Goal: Information Seeking & Learning: Learn about a topic

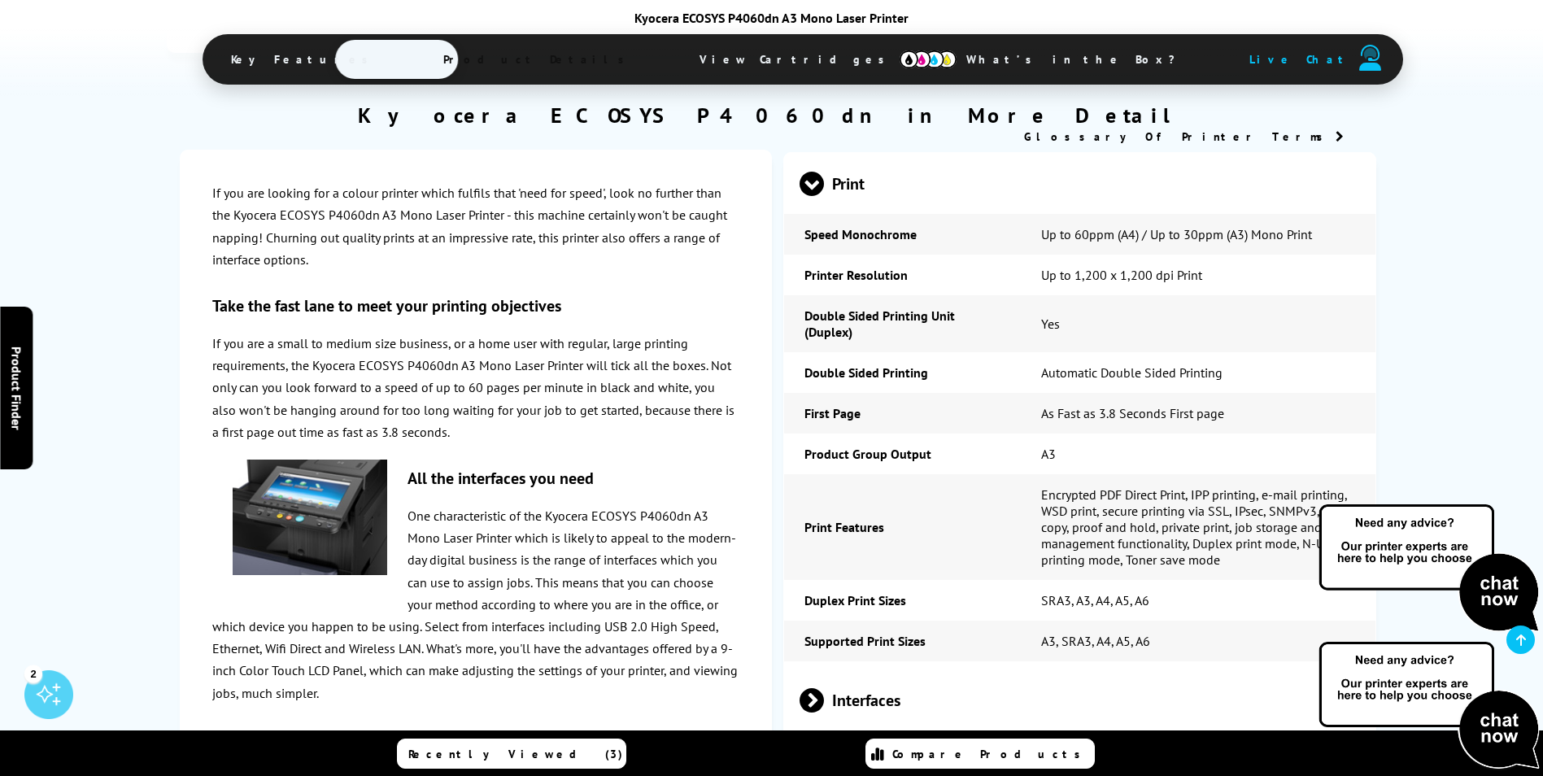
scroll to position [484, 0]
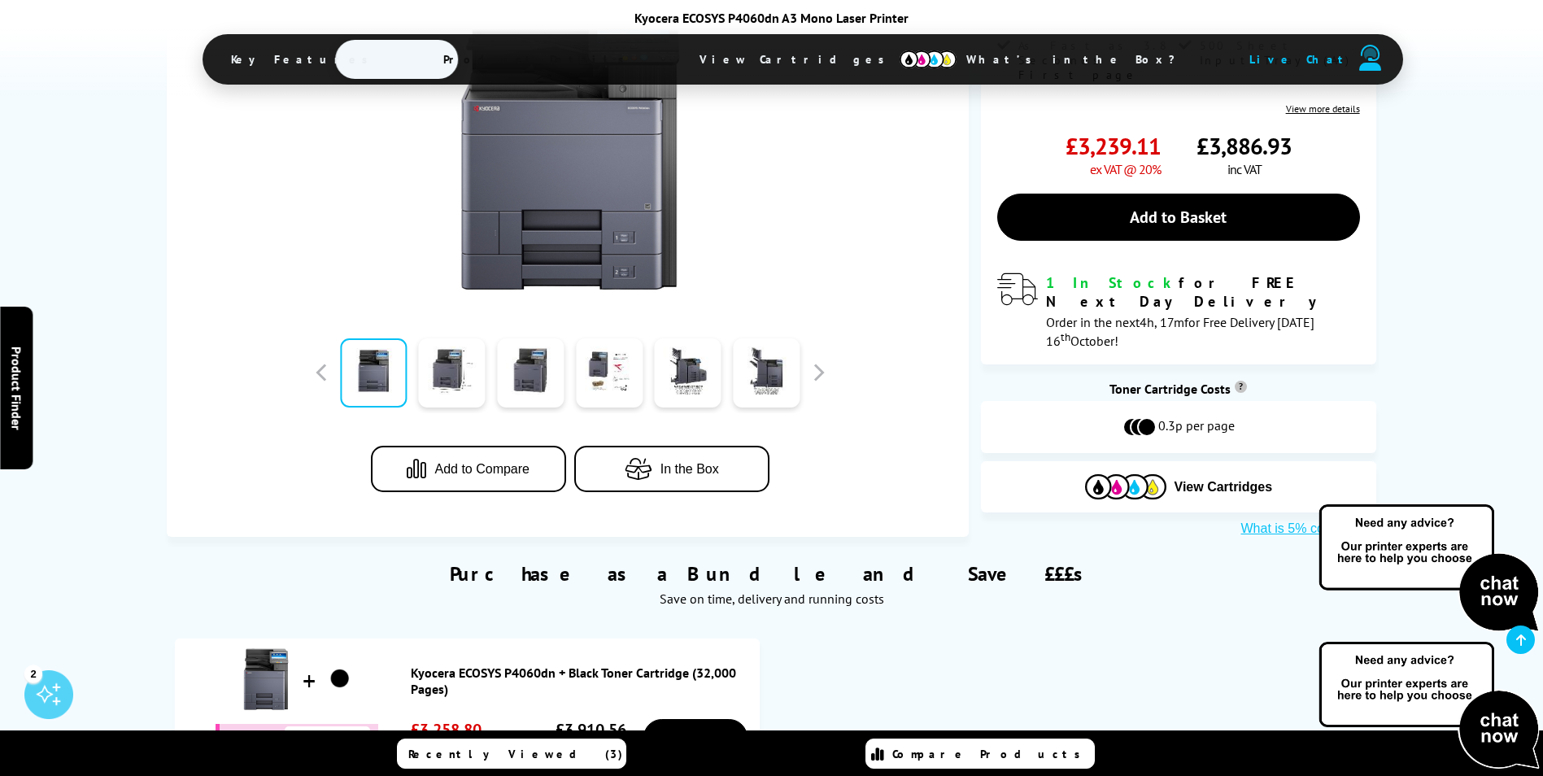
click at [674, 462] on span "In the Box" at bounding box center [690, 469] width 59 height 15
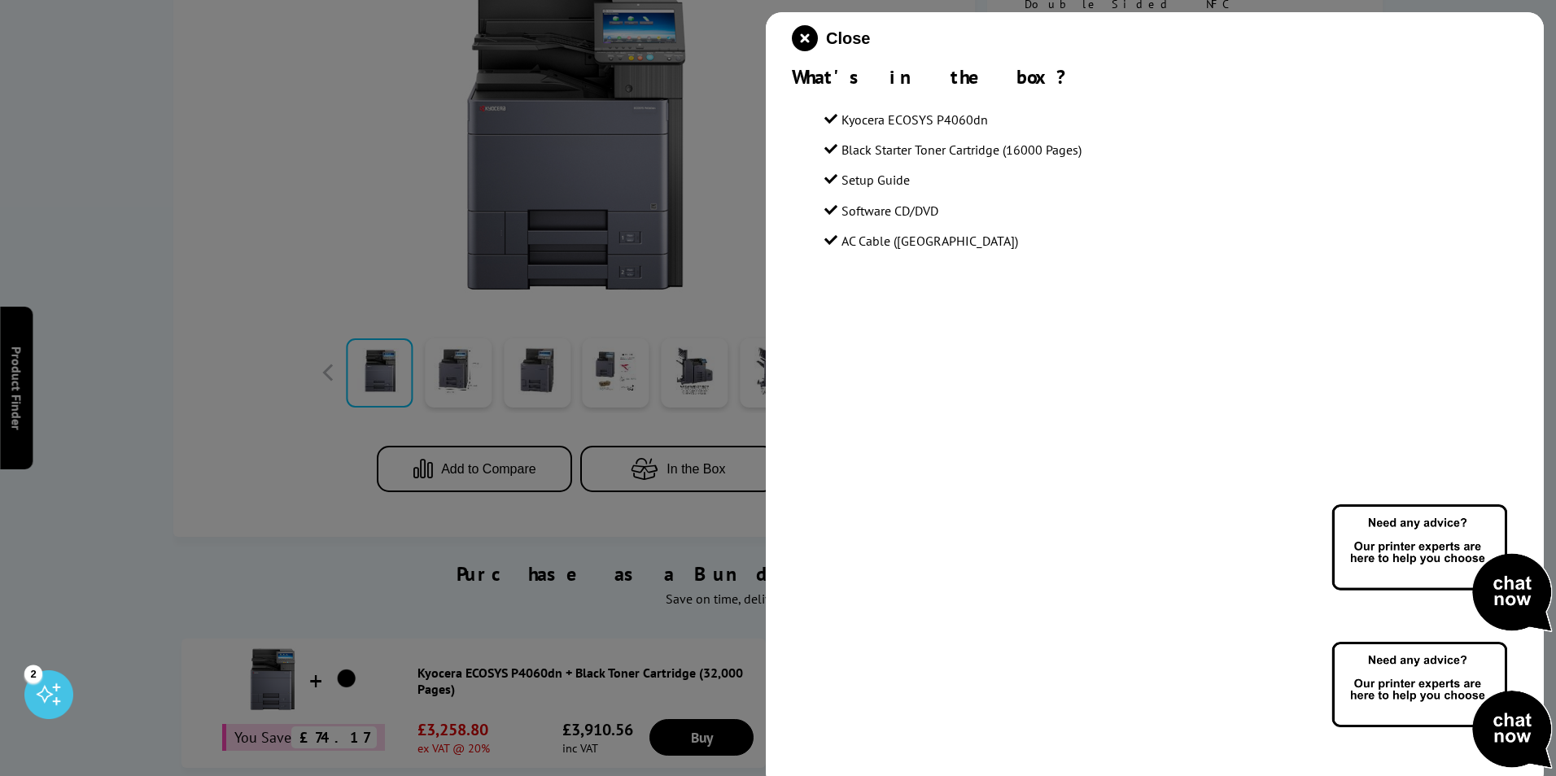
click at [958, 360] on div "Close What's in the box? Kyocera ECOSYS P4060dn Black Starter Toner Cartridge (…" at bounding box center [1155, 400] width 778 height 776
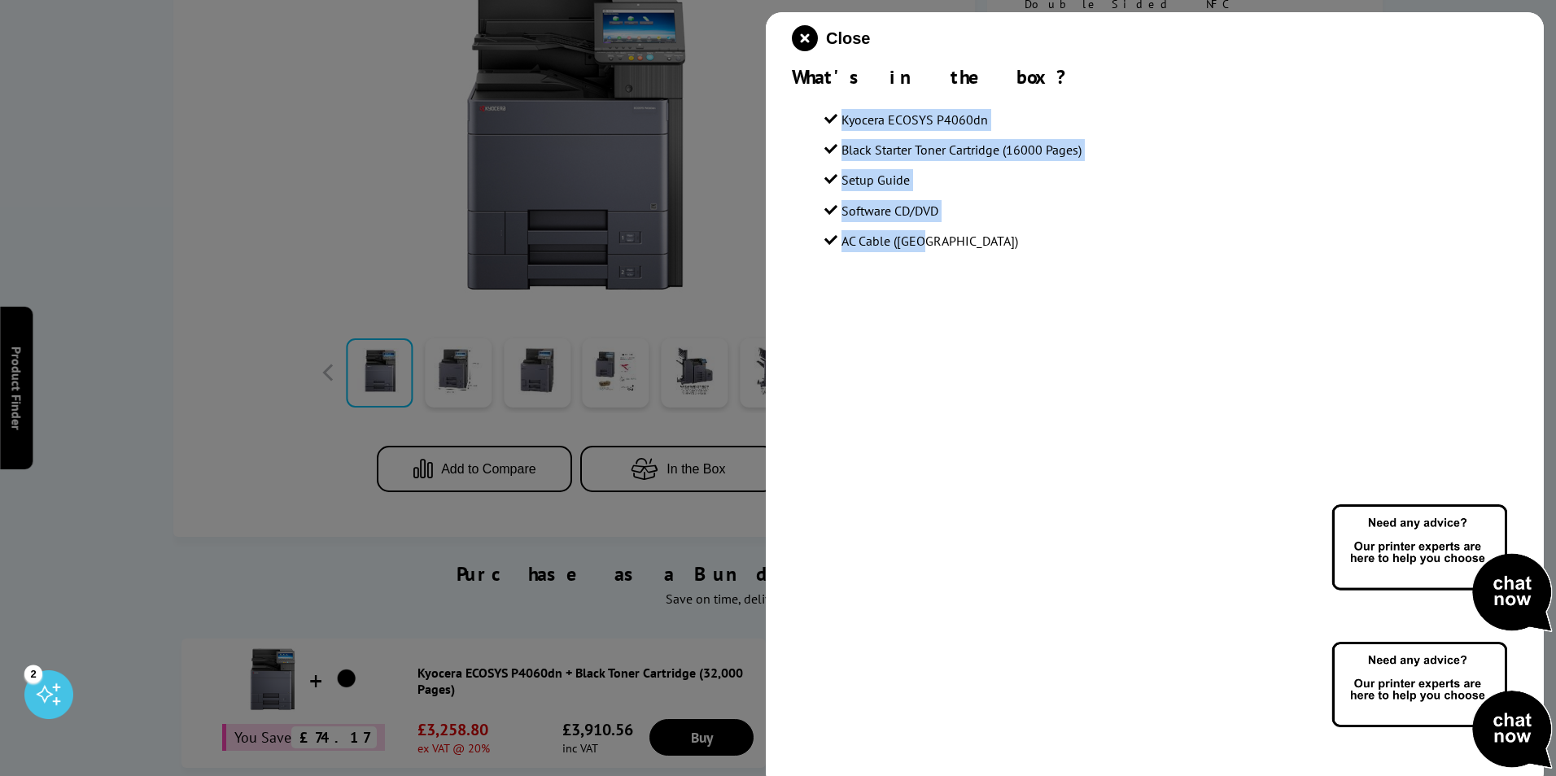
drag, startPoint x: 932, startPoint y: 247, endPoint x: 821, endPoint y: 123, distance: 166.5
click at [821, 123] on section "Kyocera ECOSYS P4060dn Black Starter Toner Cartridge (16000 Pages) Setup Guide …" at bounding box center [1155, 174] width 726 height 171
copy ul "Kyocera ECOSYS P4060dn Black Starter Toner Cartridge (16000 Pages) Setup Guide …"
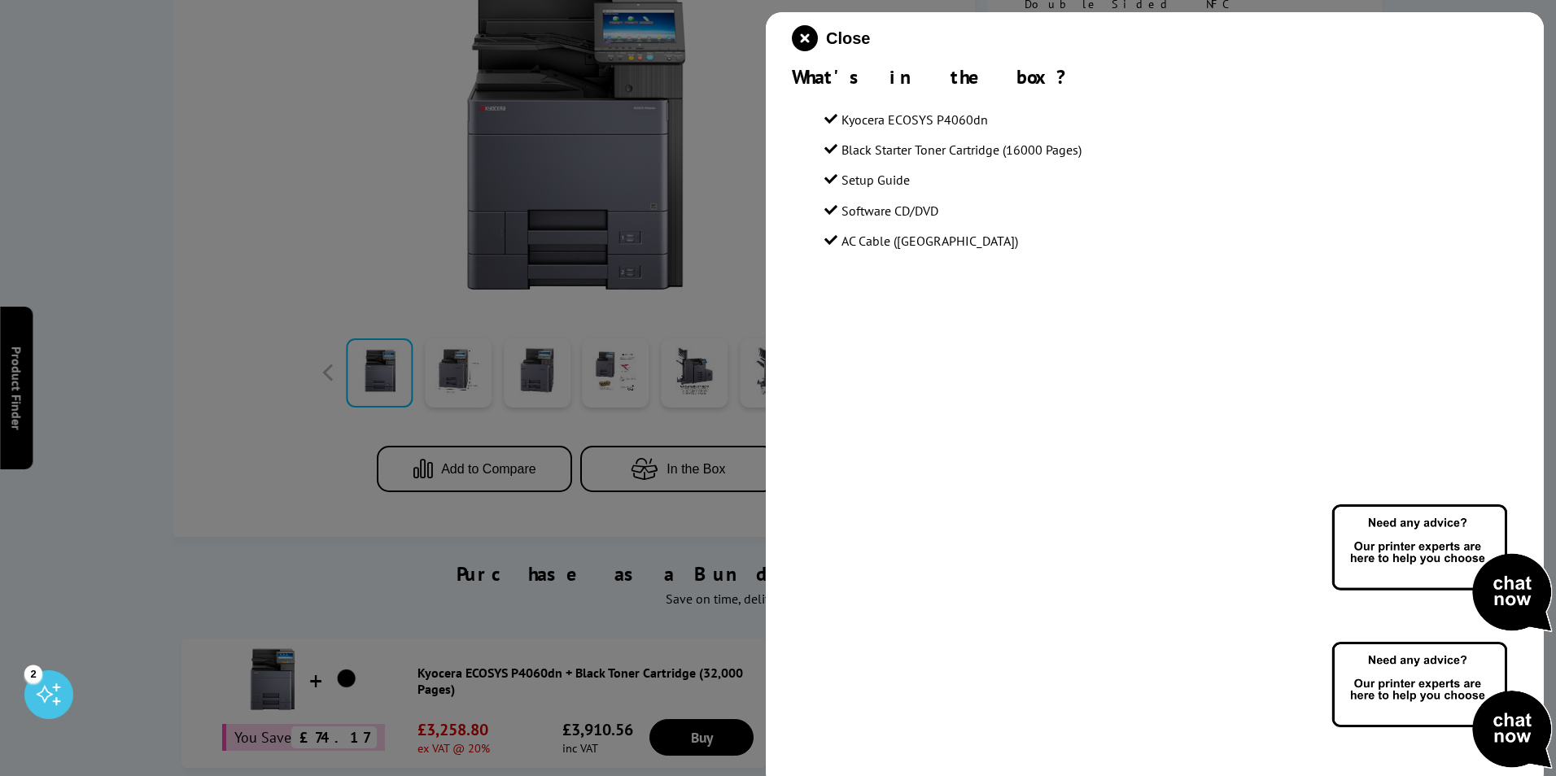
click at [133, 254] on div at bounding box center [778, 388] width 1556 height 776
click at [815, 34] on icon "close modal" at bounding box center [805, 38] width 26 height 26
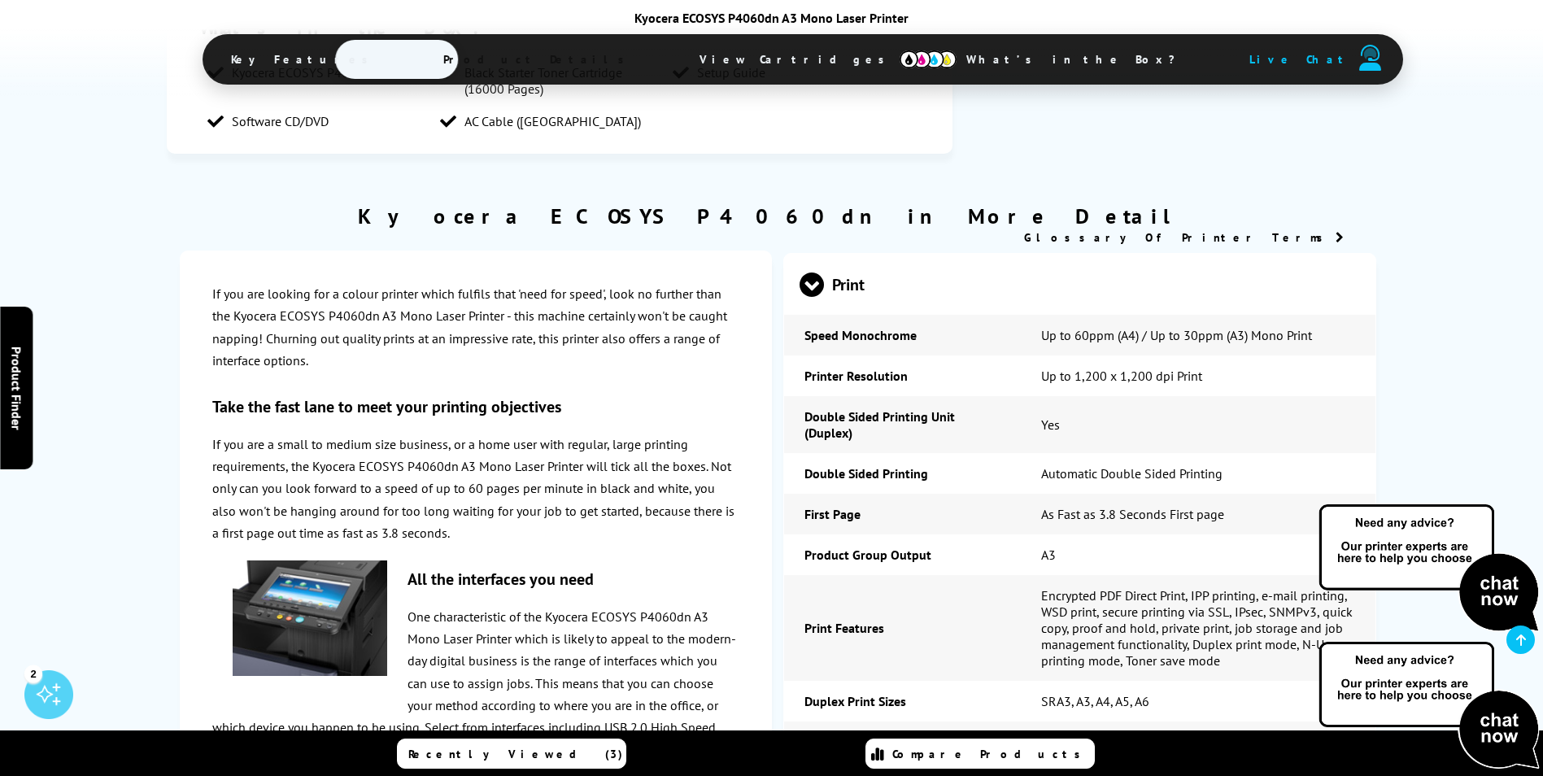
scroll to position [2096, 0]
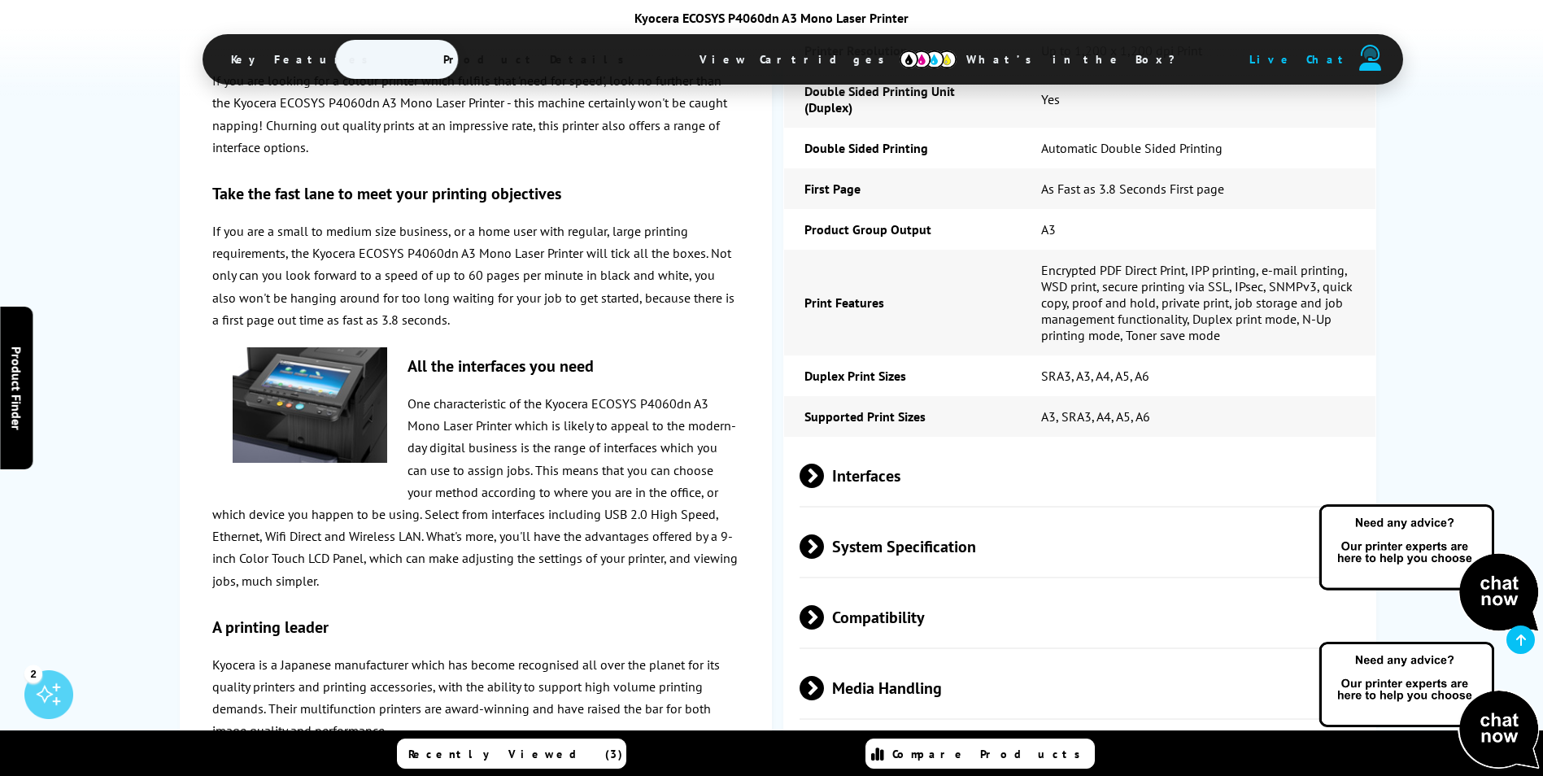
click at [851, 445] on span "Interfaces" at bounding box center [1080, 475] width 561 height 61
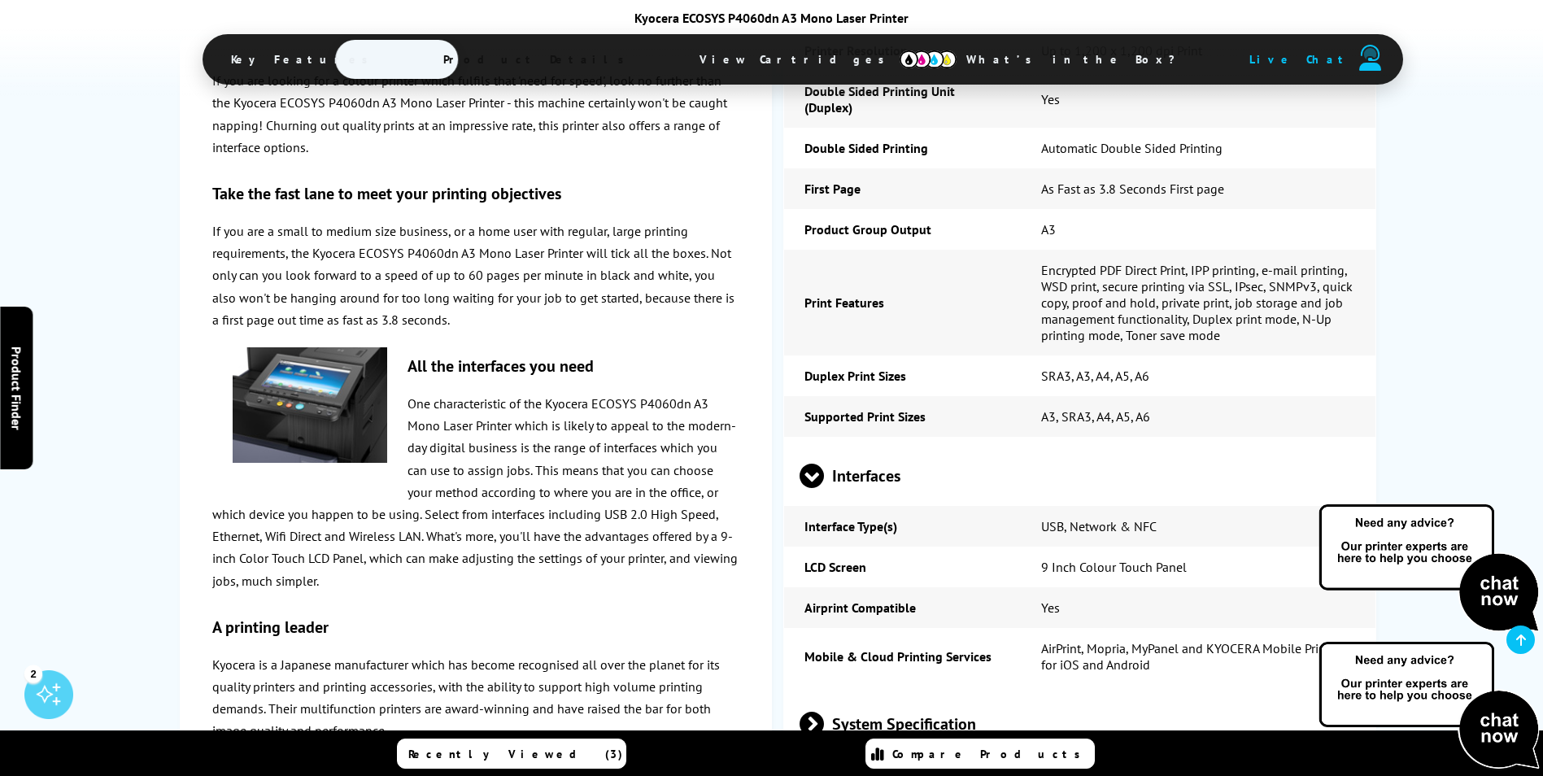
click at [858, 693] on span "System Specification" at bounding box center [1080, 723] width 561 height 61
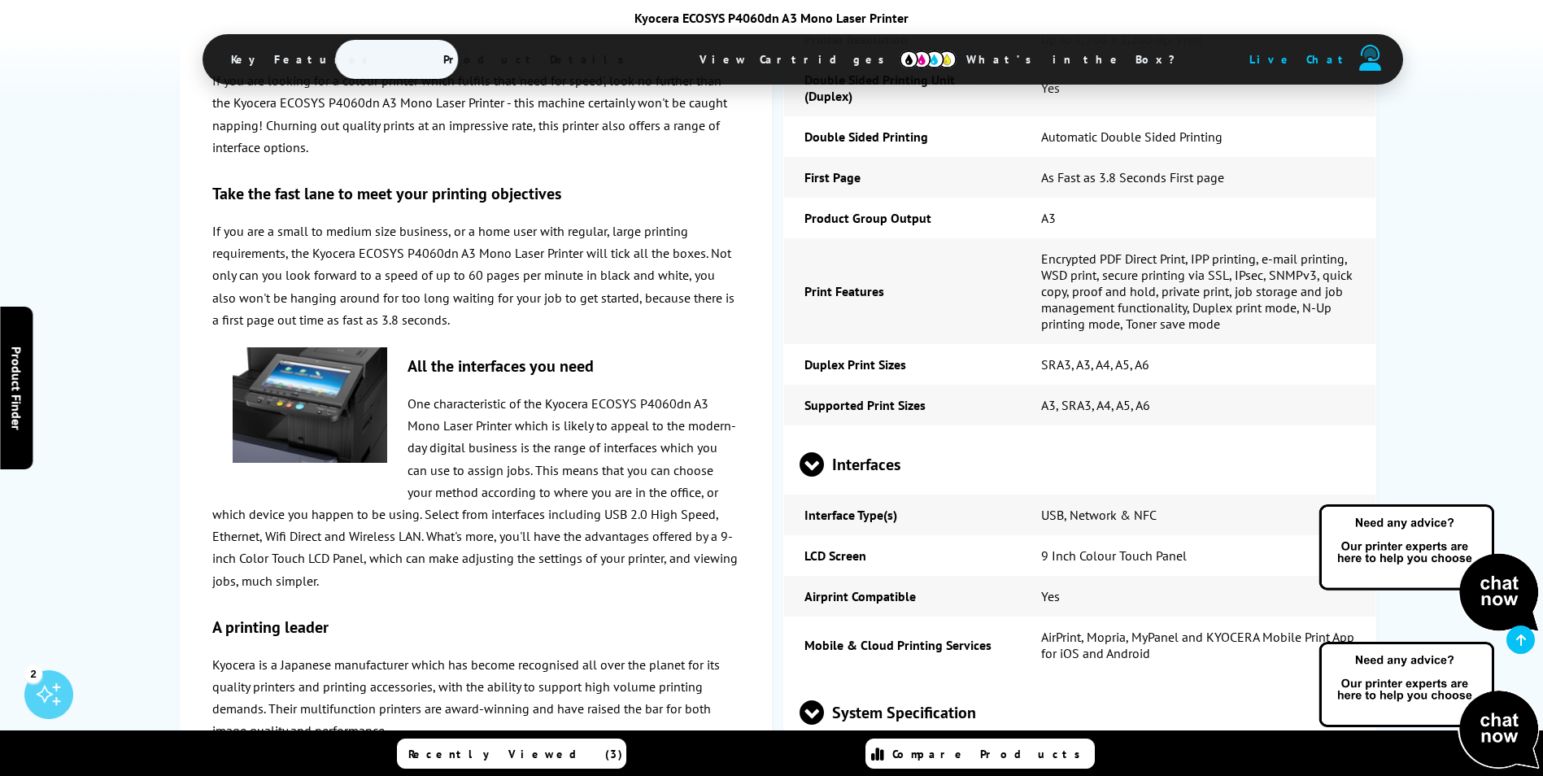
scroll to position [2421, 0]
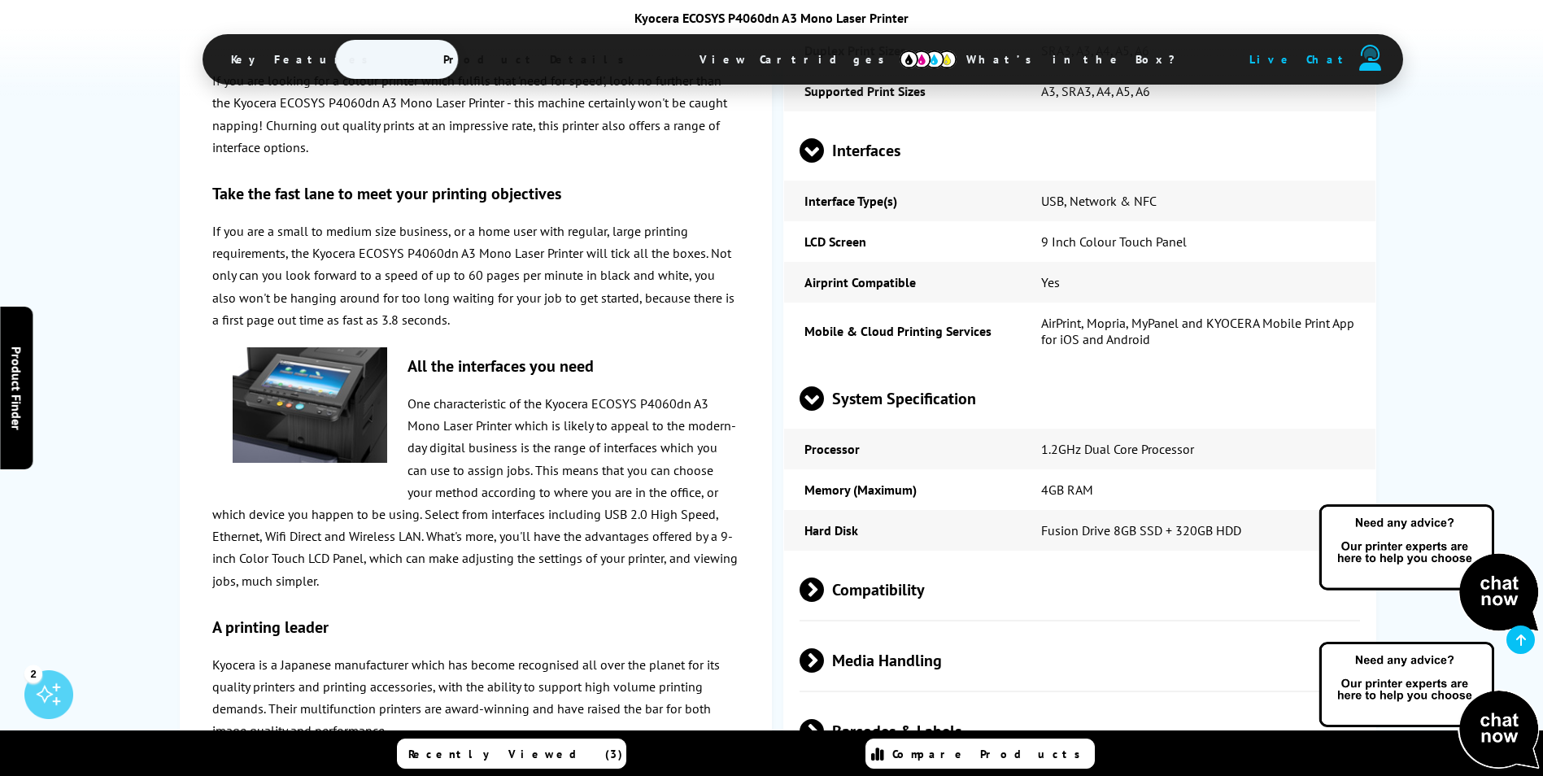
click at [884, 559] on span "Compatibility" at bounding box center [1080, 589] width 561 height 61
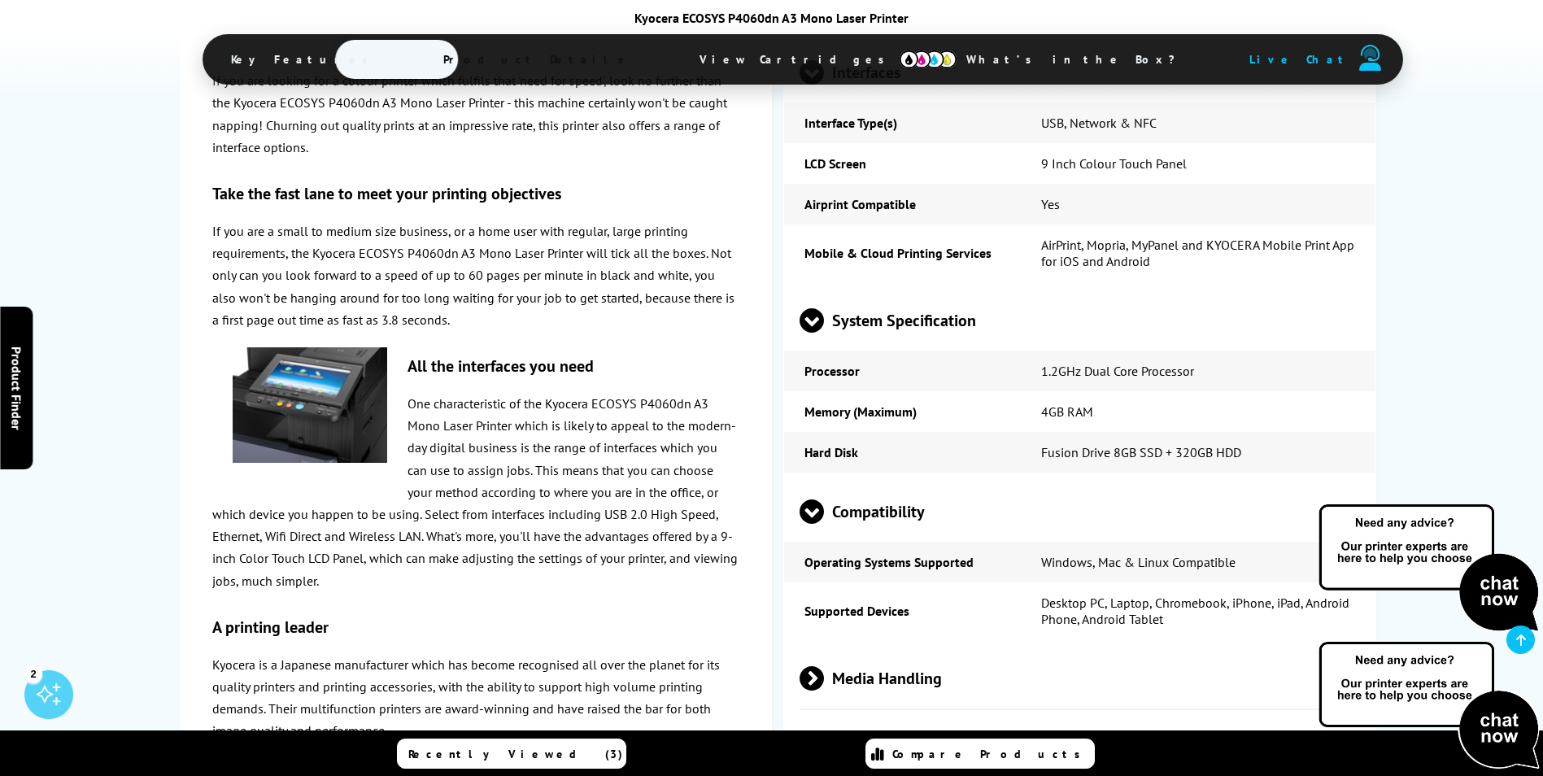
scroll to position [2584, 0]
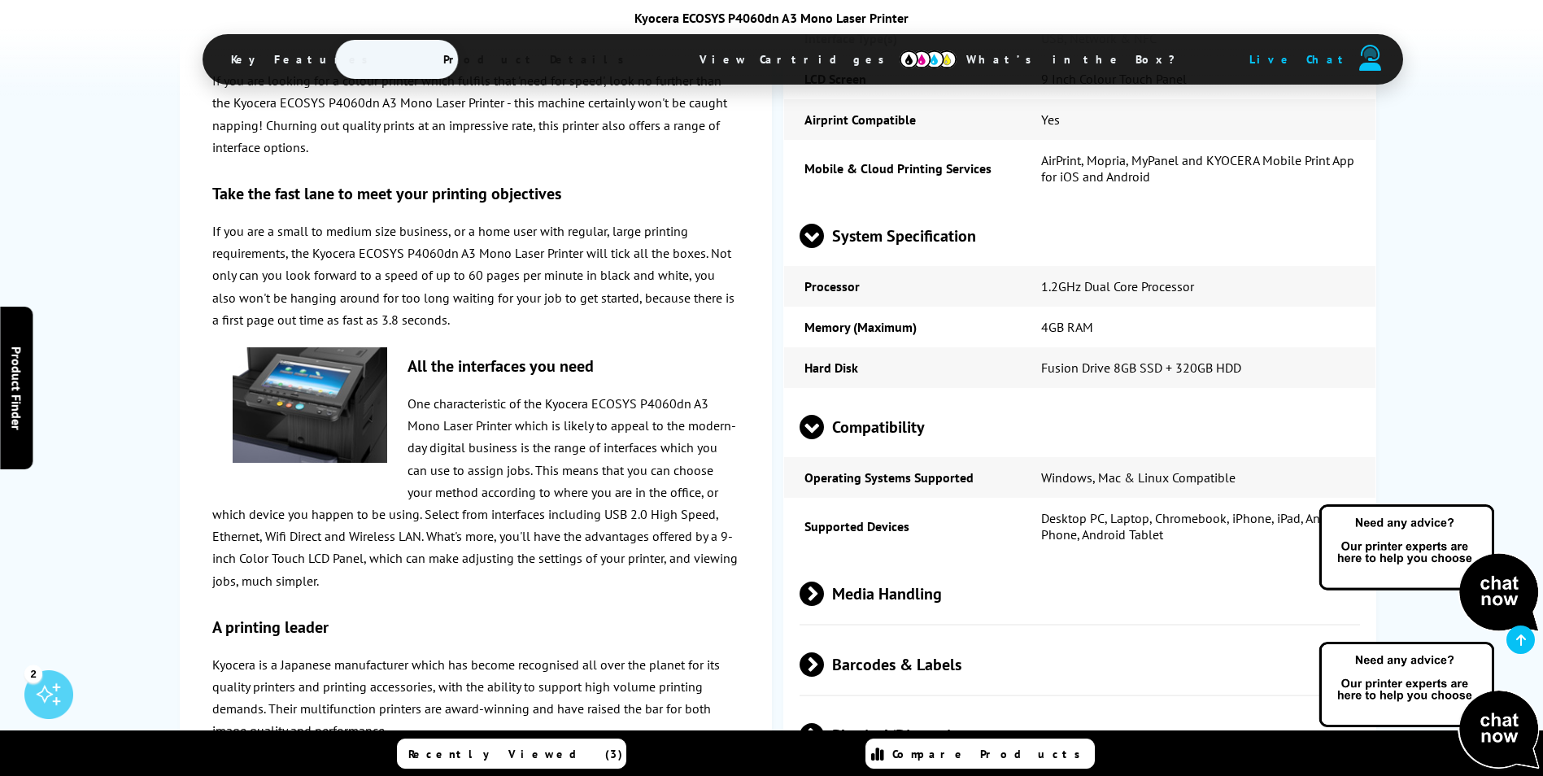
click at [875, 563] on span "Media Handling" at bounding box center [1080, 593] width 561 height 61
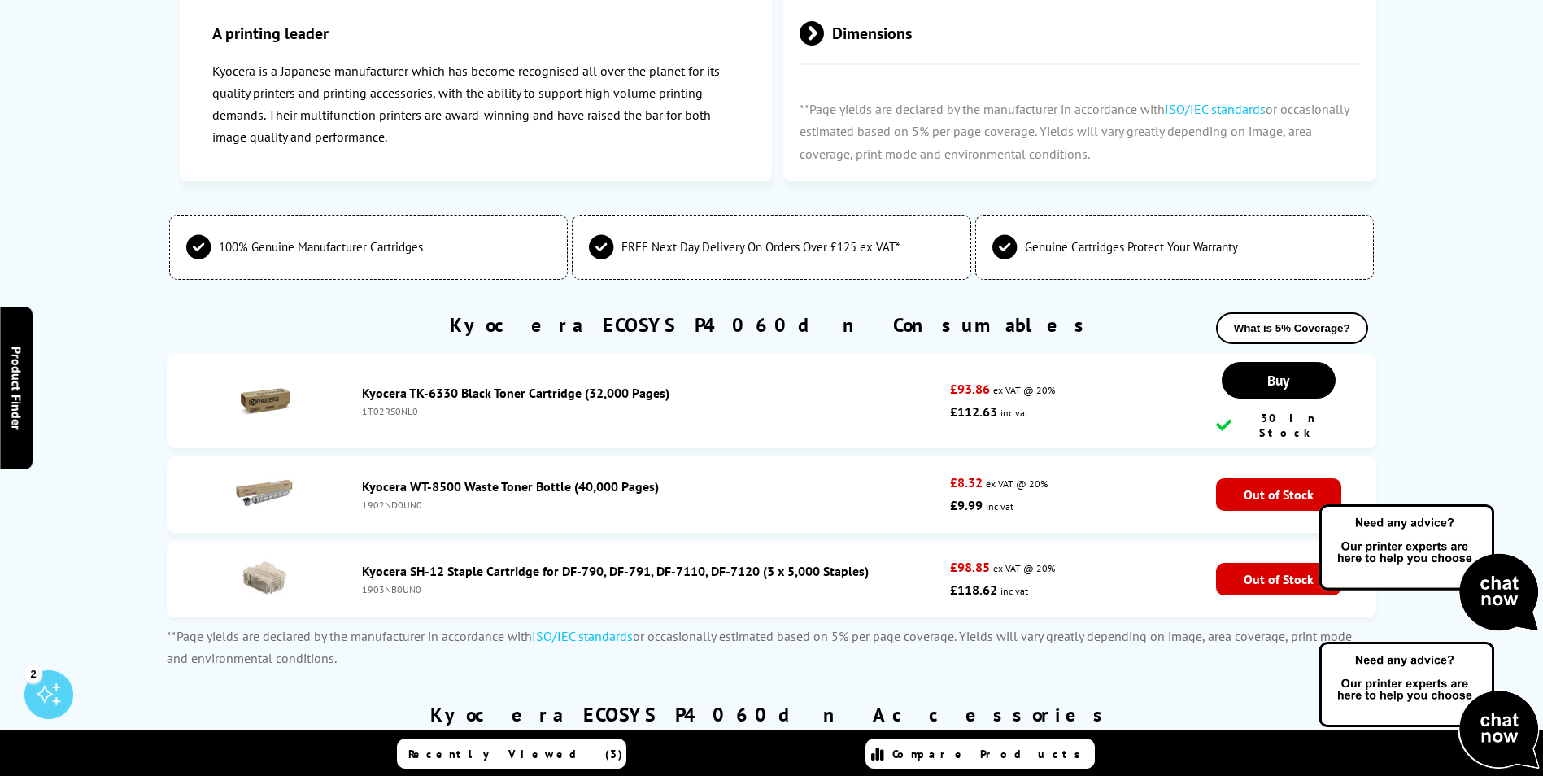
scroll to position [0, 0]
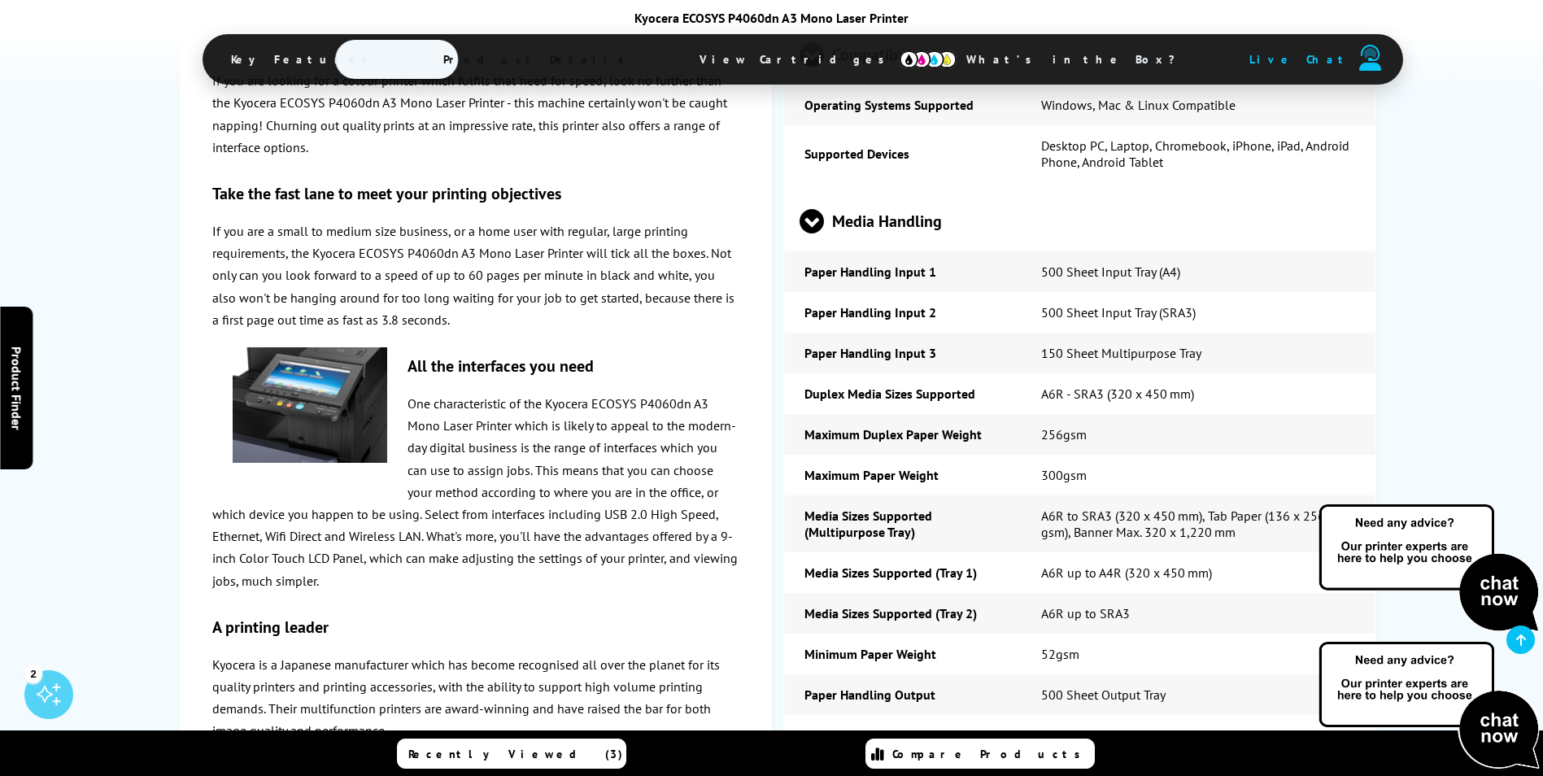
scroll to position [3173, 0]
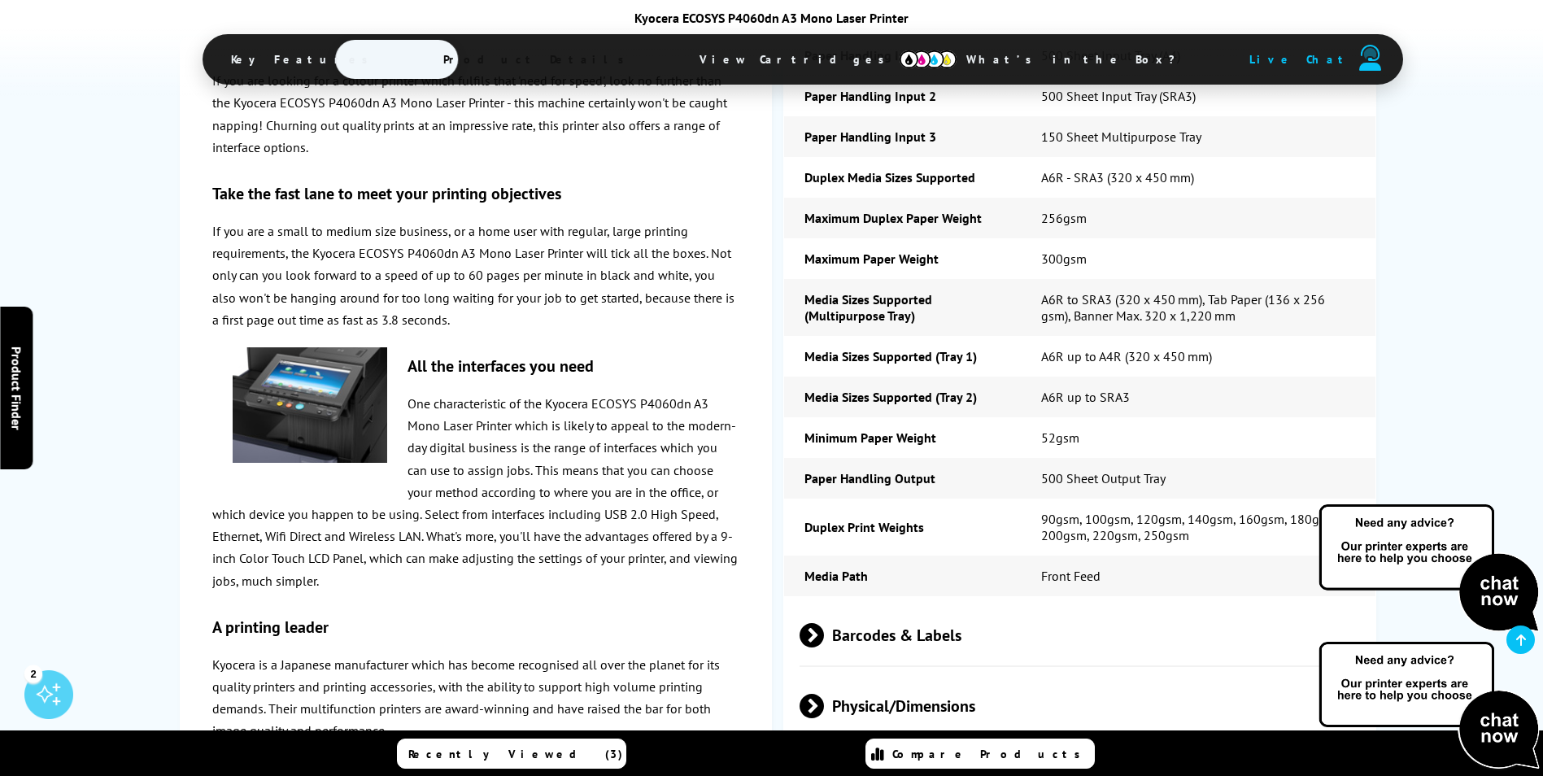
click at [490, 572] on p "One characteristic of the Kyocera ECOSYS P4060dn A3 Mono Laser Printer which is…" at bounding box center [475, 492] width 527 height 199
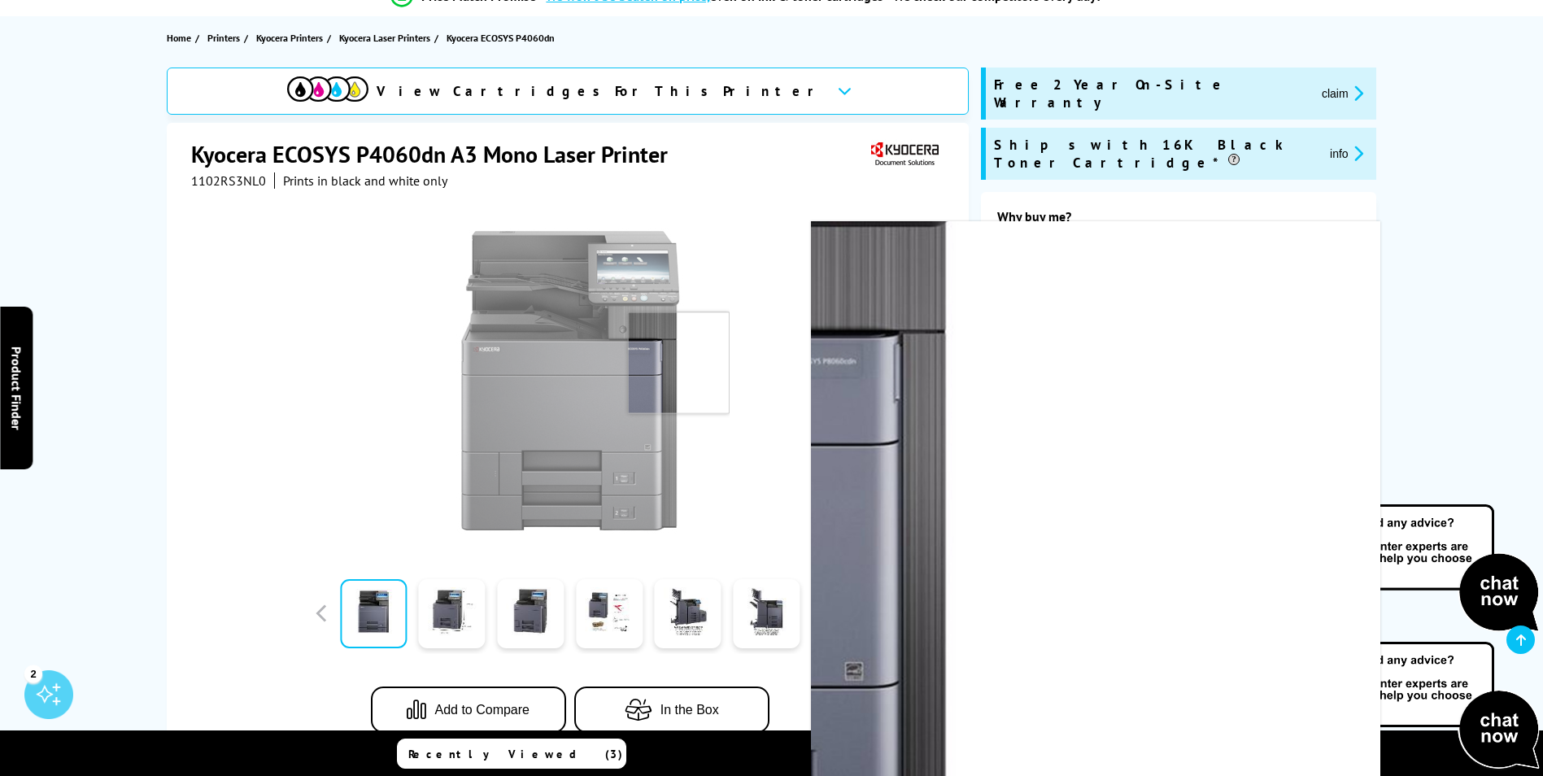
scroll to position [0, 0]
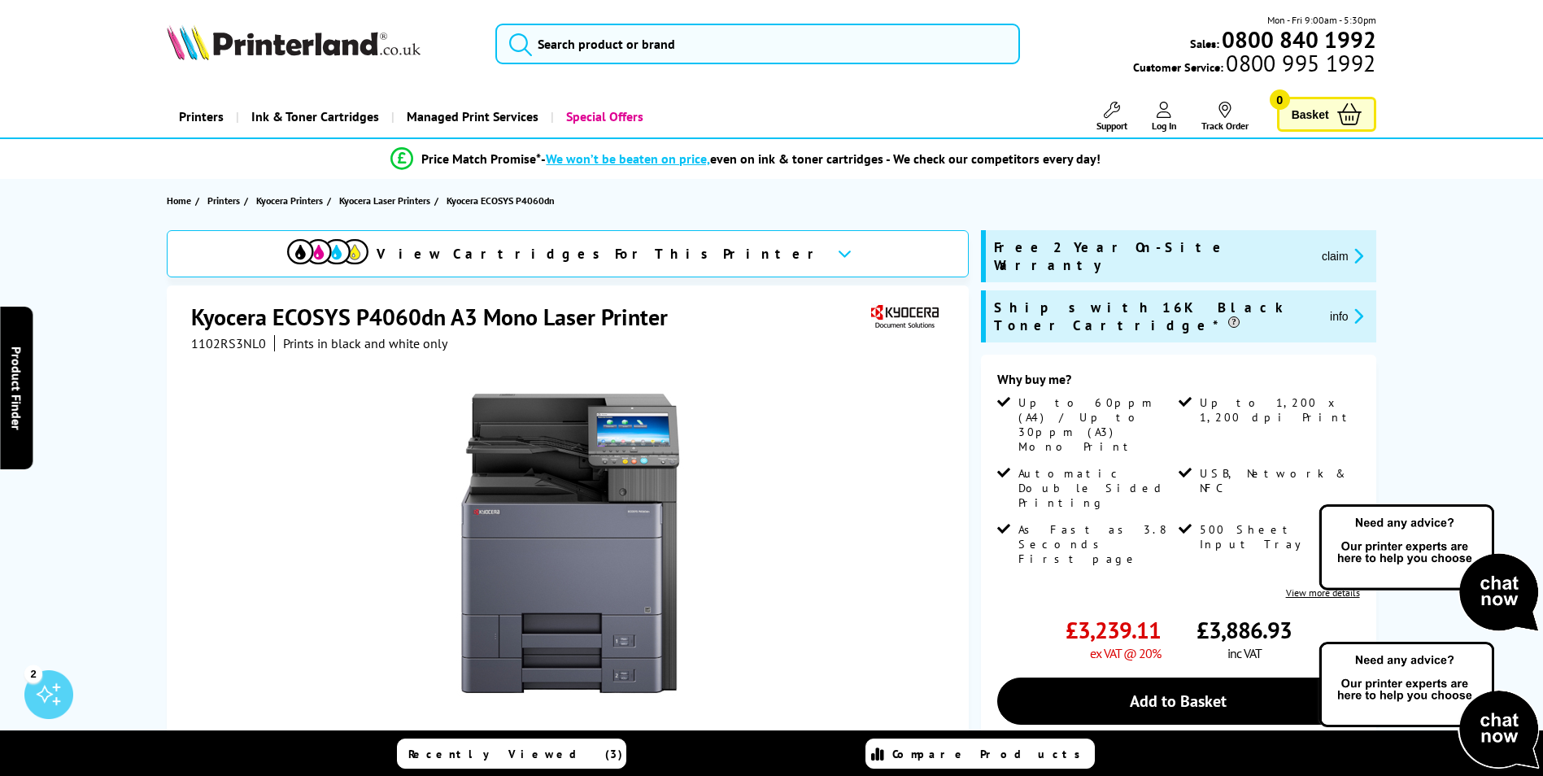
click at [930, 503] on div at bounding box center [569, 535] width 757 height 368
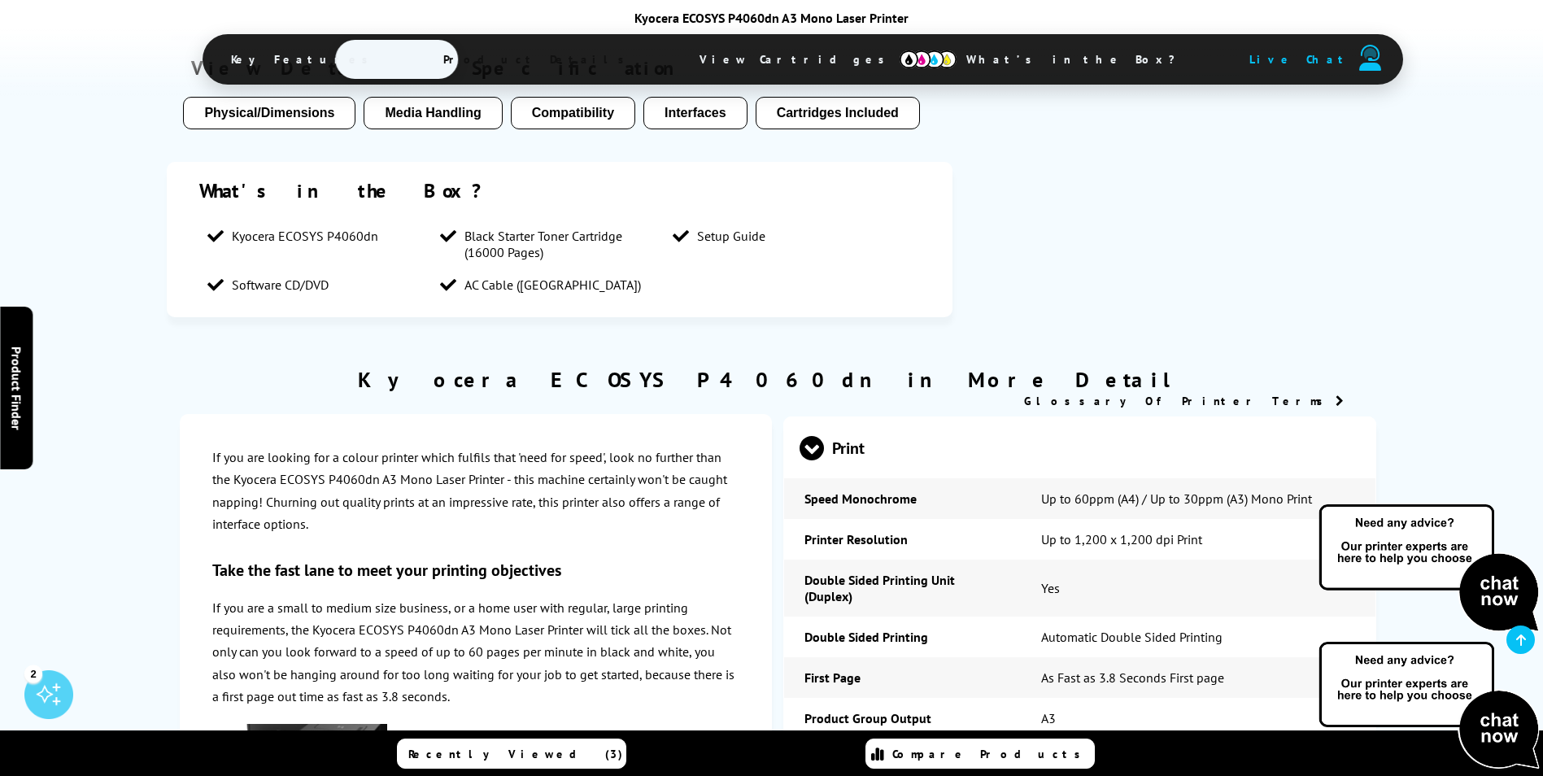
scroll to position [1709, 0]
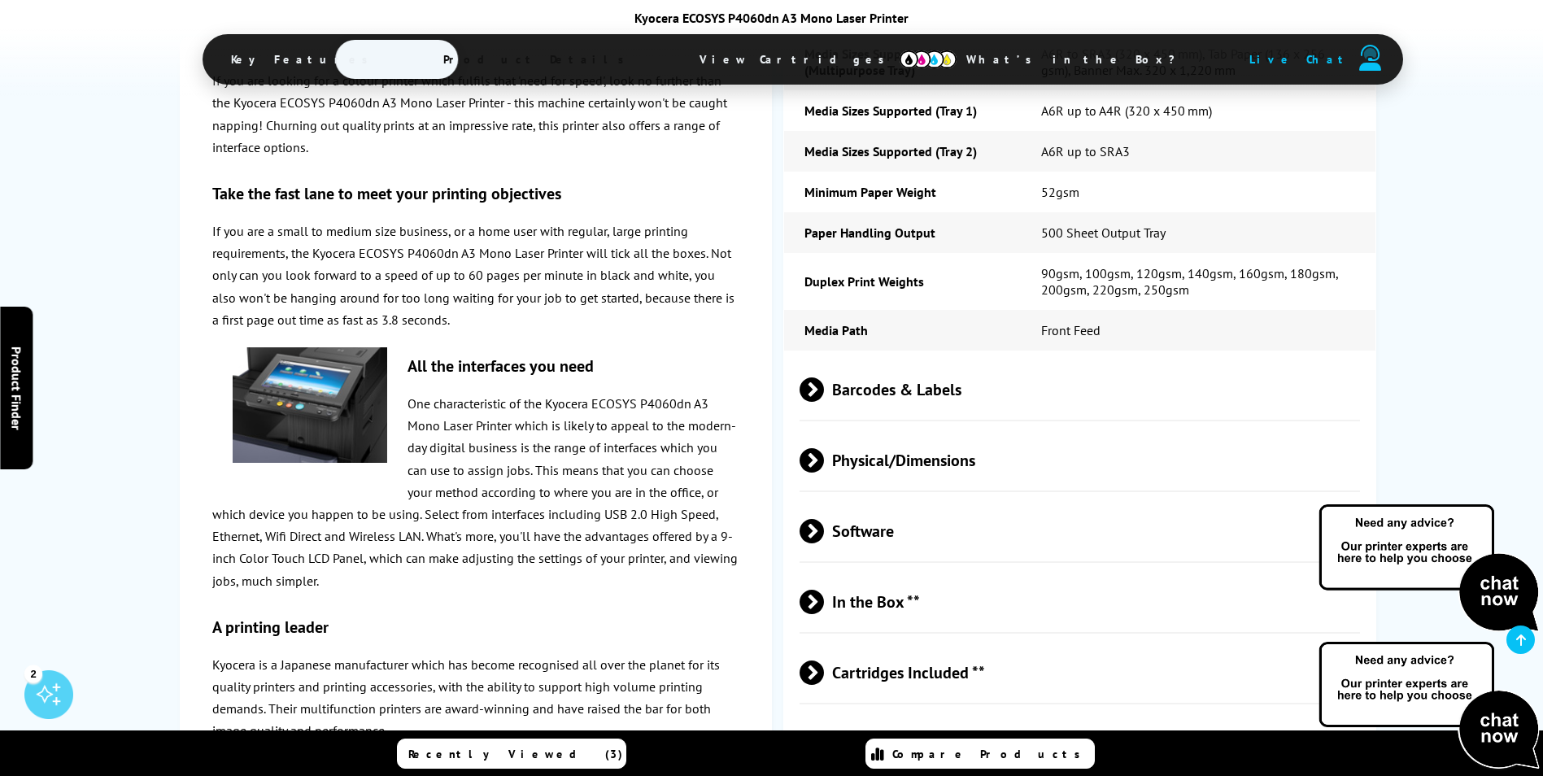
drag, startPoint x: 664, startPoint y: 247, endPoint x: 626, endPoint y: 367, distance: 126.1
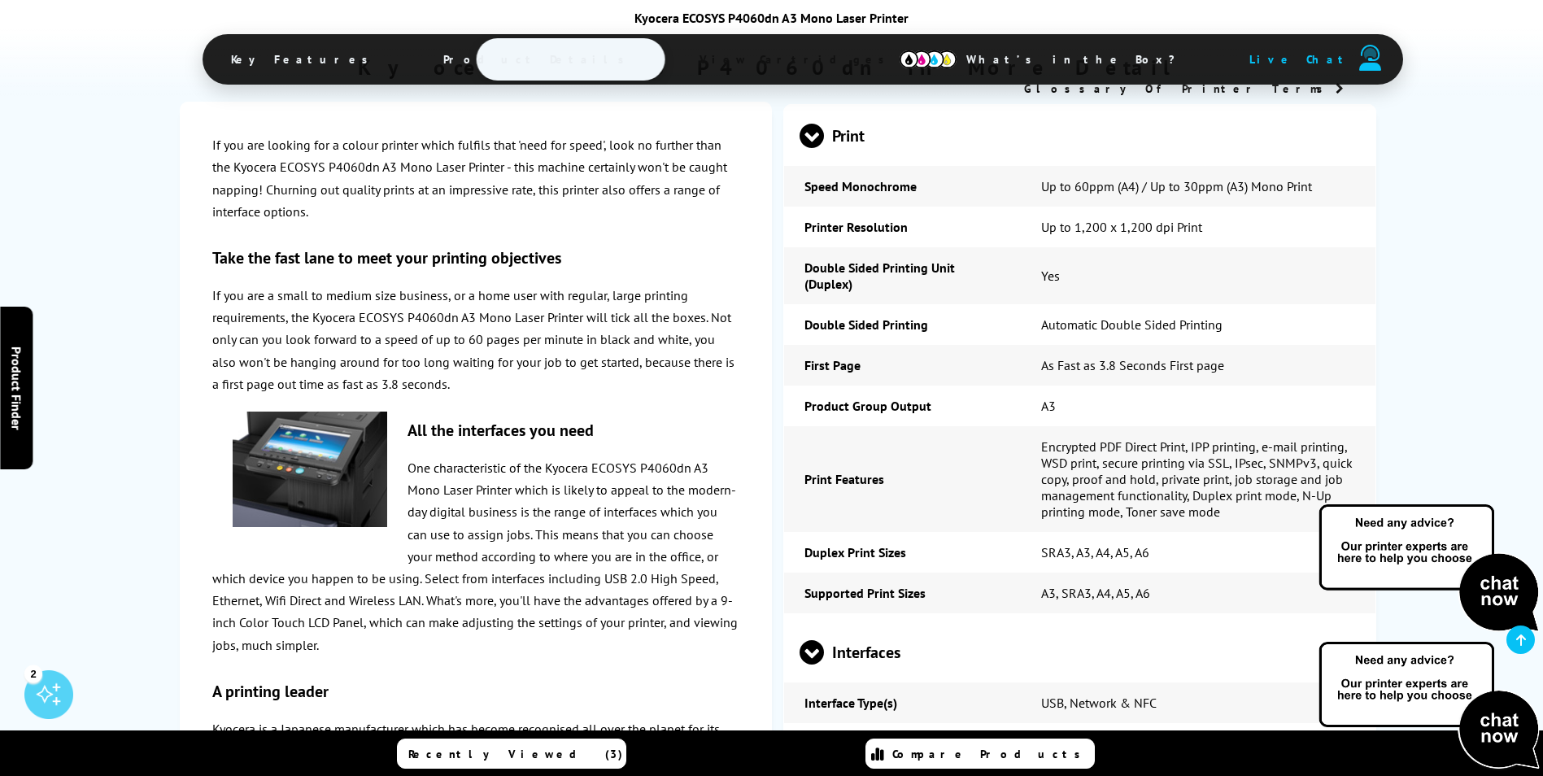
scroll to position [1815, 0]
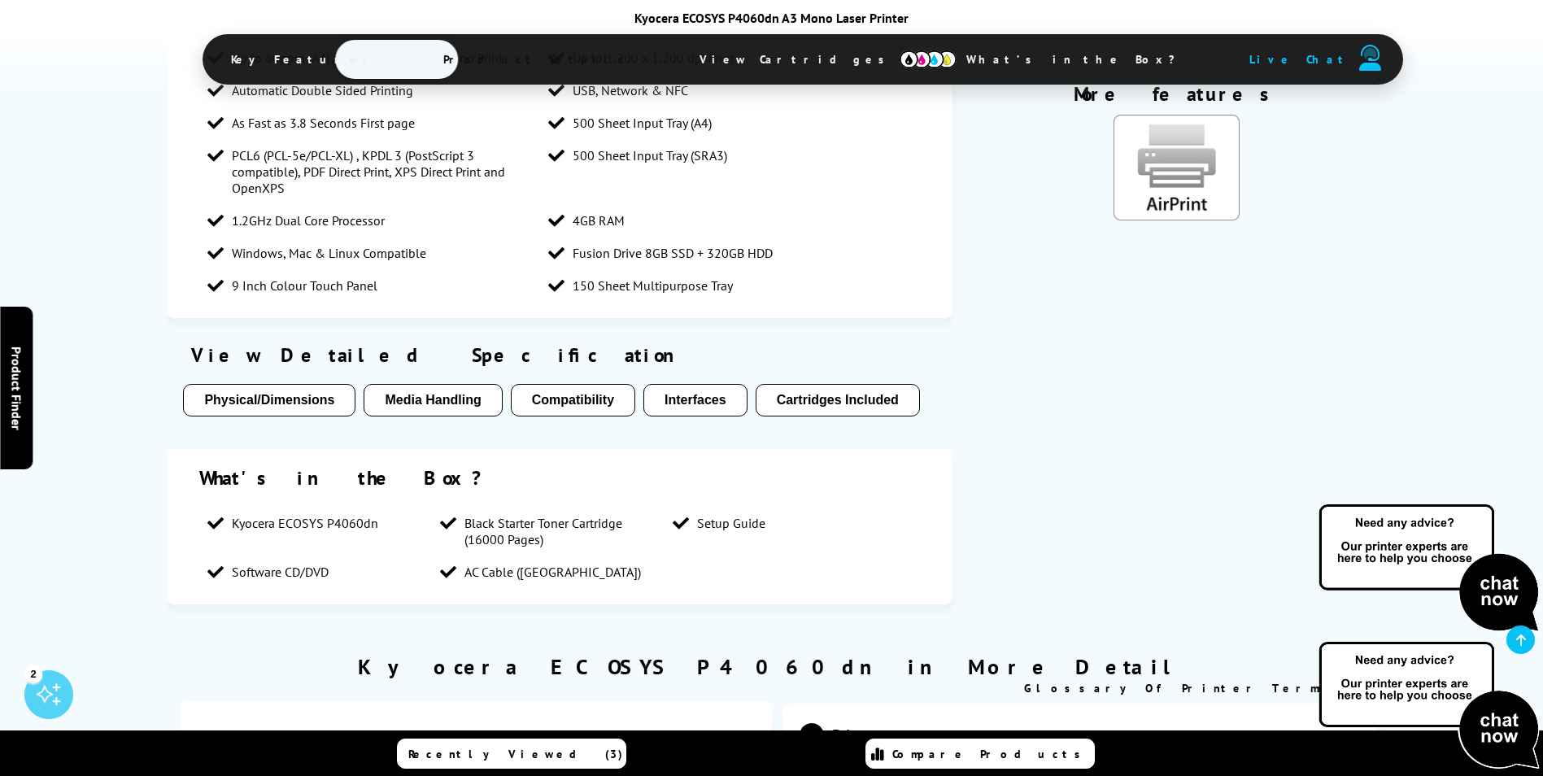
scroll to position [1164, 0]
